Goal: Book appointment/travel/reservation

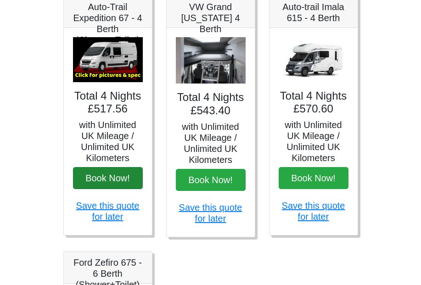
scroll to position [398, 0]
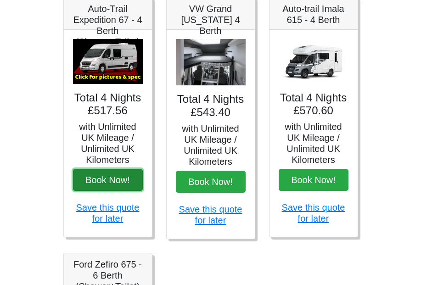
click at [116, 189] on button "Book Now!" at bounding box center [108, 180] width 70 height 22
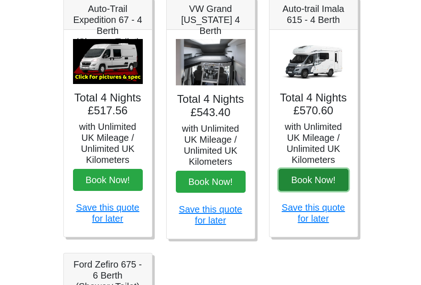
click at [310, 185] on button "Book Now!" at bounding box center [314, 180] width 70 height 22
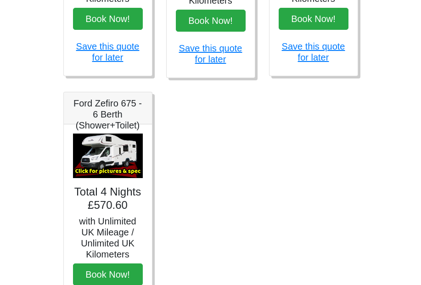
scroll to position [645, 0]
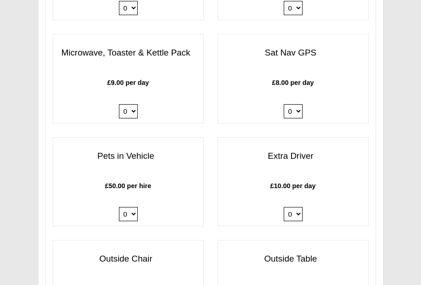
scroll to position [1554, 0]
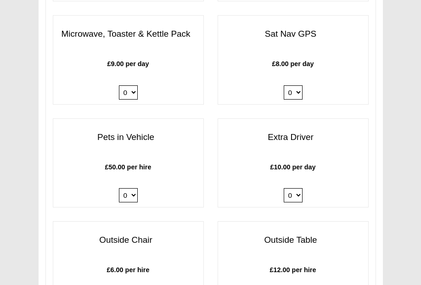
click at [128, 198] on select "0 1" at bounding box center [128, 195] width 19 height 14
select select "Pets in vehicle @ 50.00 GBP per hire"
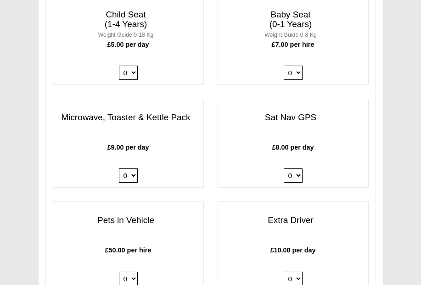
scroll to position [1512, 0]
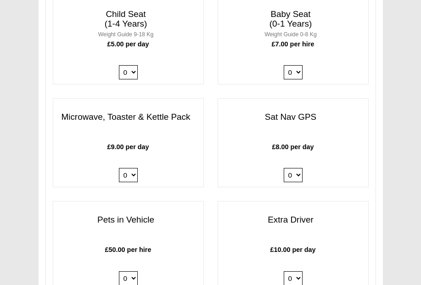
click at [121, 180] on select "0 1" at bounding box center [128, 175] width 19 height 14
select select "Kitchen Pack x QTY 1 @ 9.00 GBP per day."
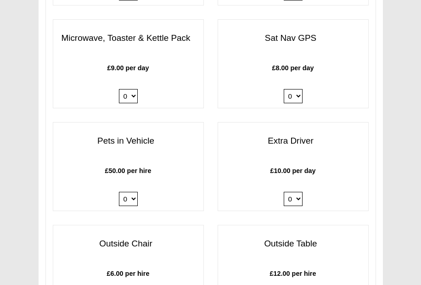
scroll to position [1584, 0]
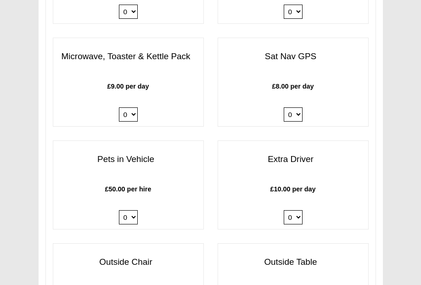
click at [130, 115] on select "0 1" at bounding box center [128, 114] width 19 height 14
select select
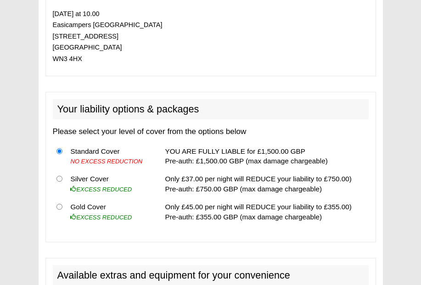
scroll to position [808, 0]
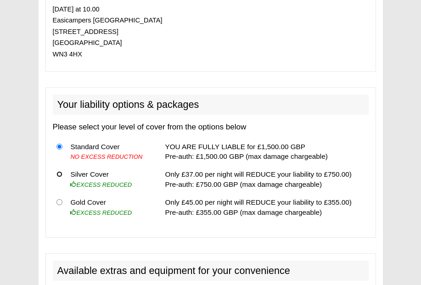
click at [60, 174] on input "radio" at bounding box center [59, 174] width 6 height 6
radio input "true"
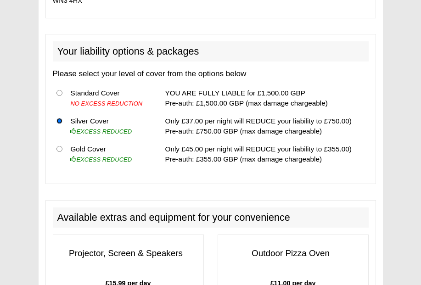
scroll to position [910, 0]
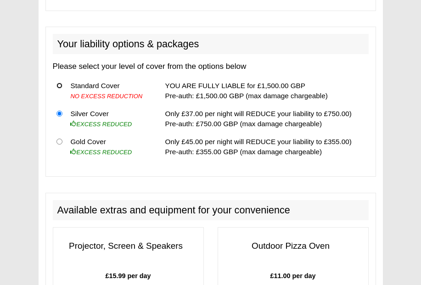
click at [61, 85] on input "radio" at bounding box center [59, 86] width 6 height 6
radio input "true"
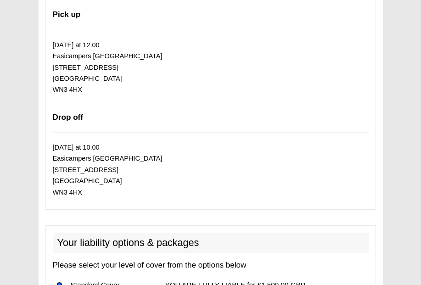
scroll to position [669, 0]
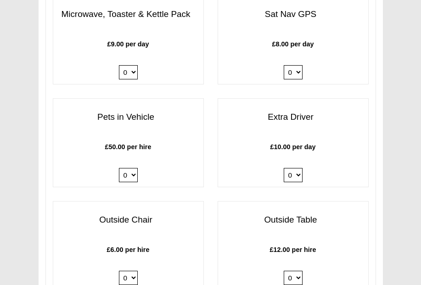
scroll to position [1689, 0]
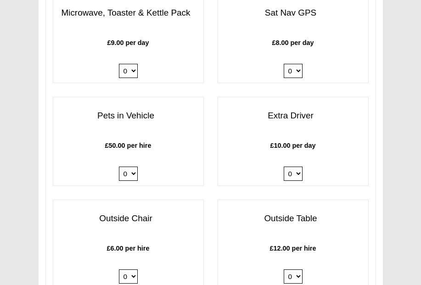
click at [131, 167] on select "0 1" at bounding box center [128, 174] width 19 height 14
select select "Pets in vehicle @ 50.00 GBP per hire"
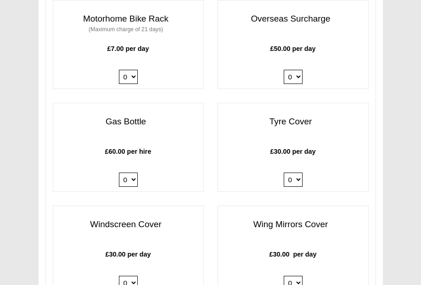
scroll to position [1208, 0]
click at [131, 173] on select "0 1" at bounding box center [128, 180] width 19 height 14
select select "Gas Bottle x QTY 1 @ 60.00 GBP per hire."
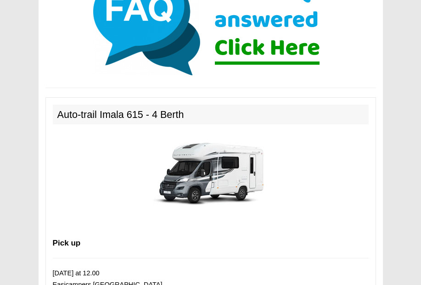
scroll to position [460, 0]
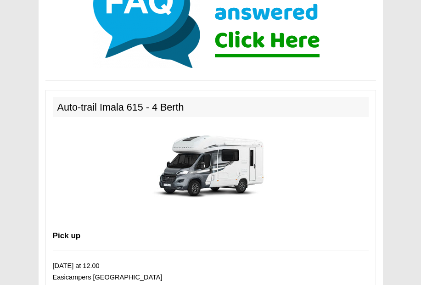
click at [211, 167] on img at bounding box center [210, 165] width 129 height 83
